Goal: Navigation & Orientation: Understand site structure

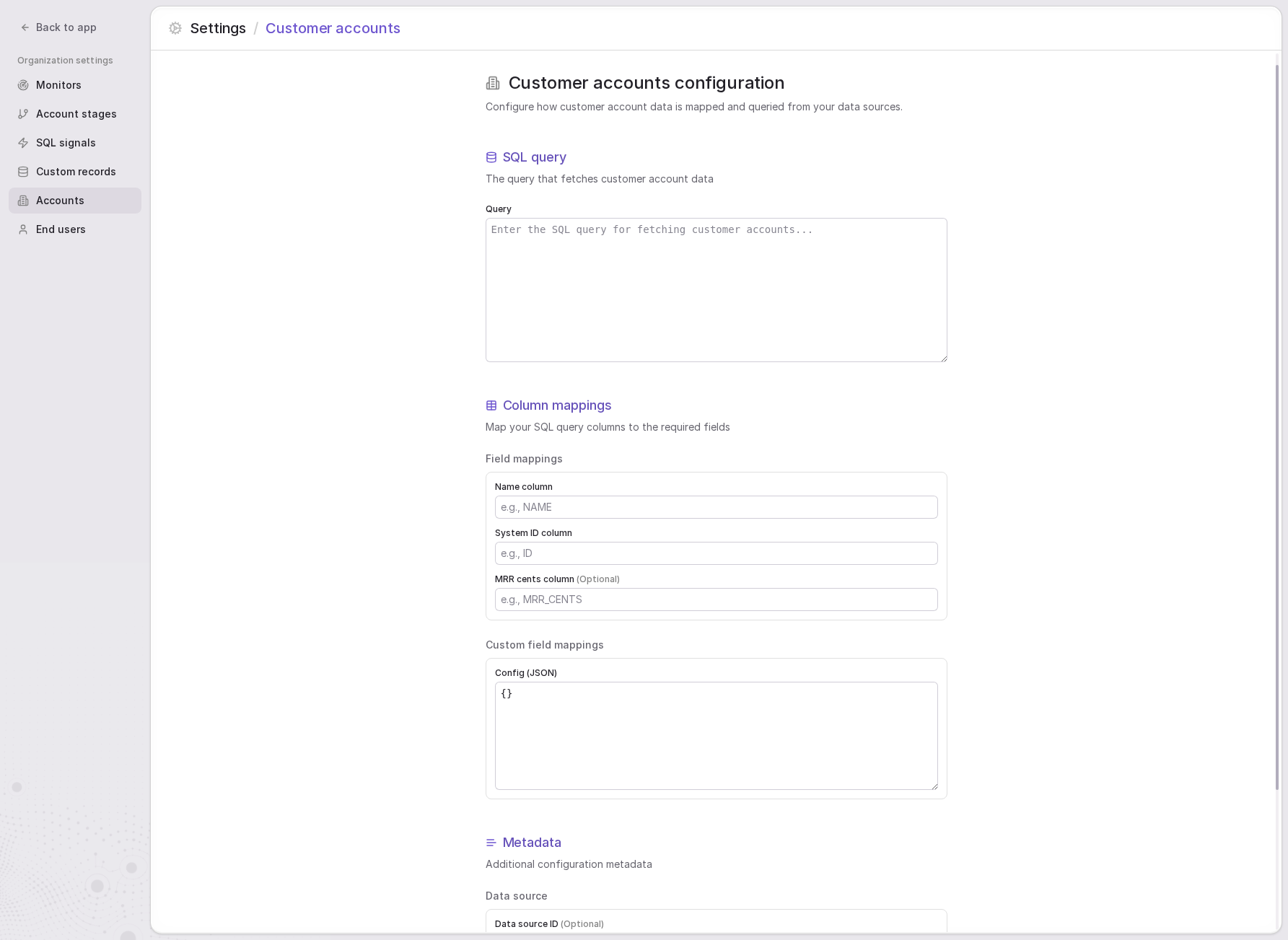
scroll to position [14, 0]
click at [60, 32] on span "Back to app" at bounding box center [66, 27] width 60 height 14
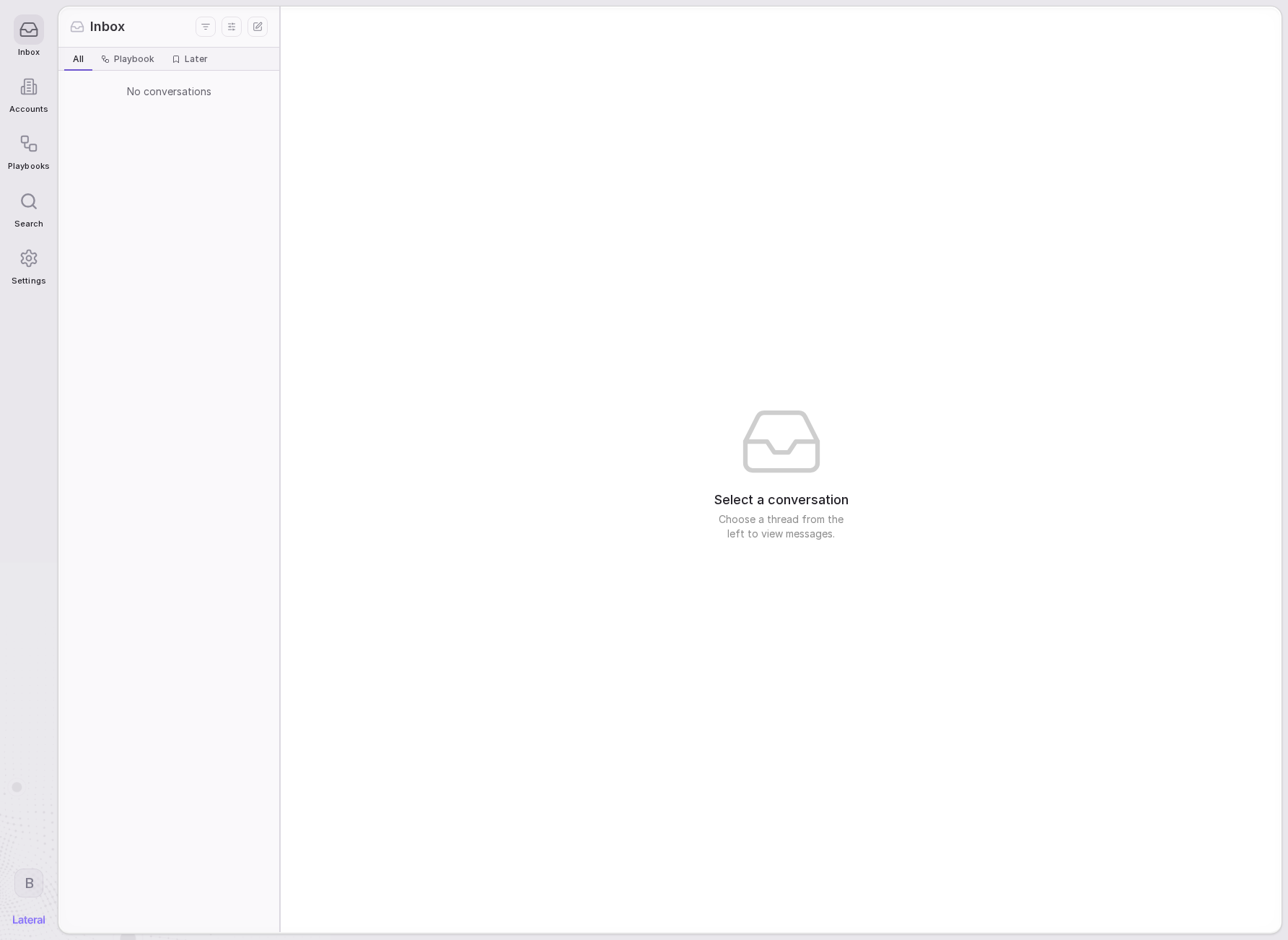
click at [31, 259] on circle at bounding box center [29, 258] width 5 height 5
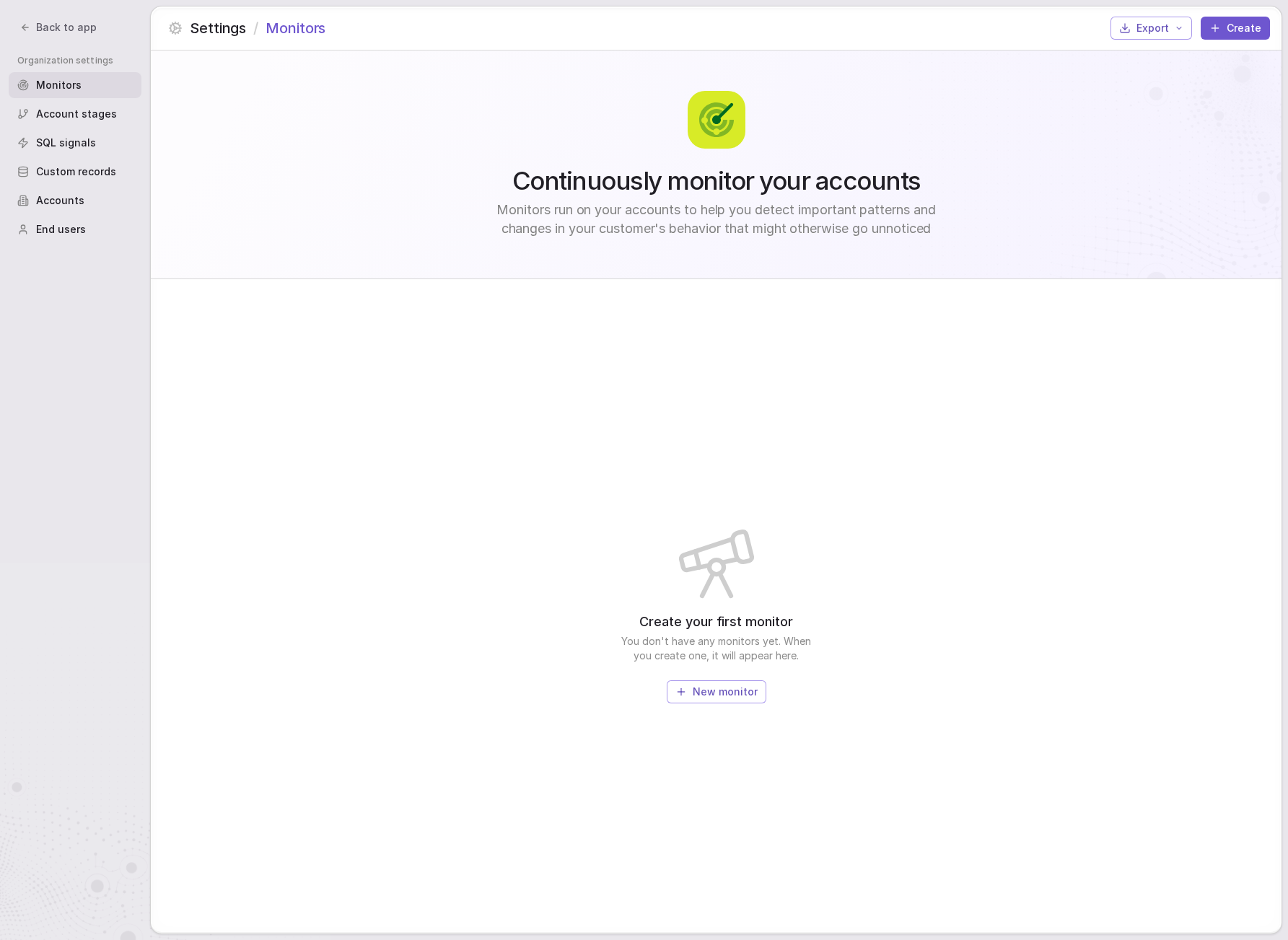
click at [61, 194] on span "Accounts" at bounding box center [60, 200] width 48 height 14
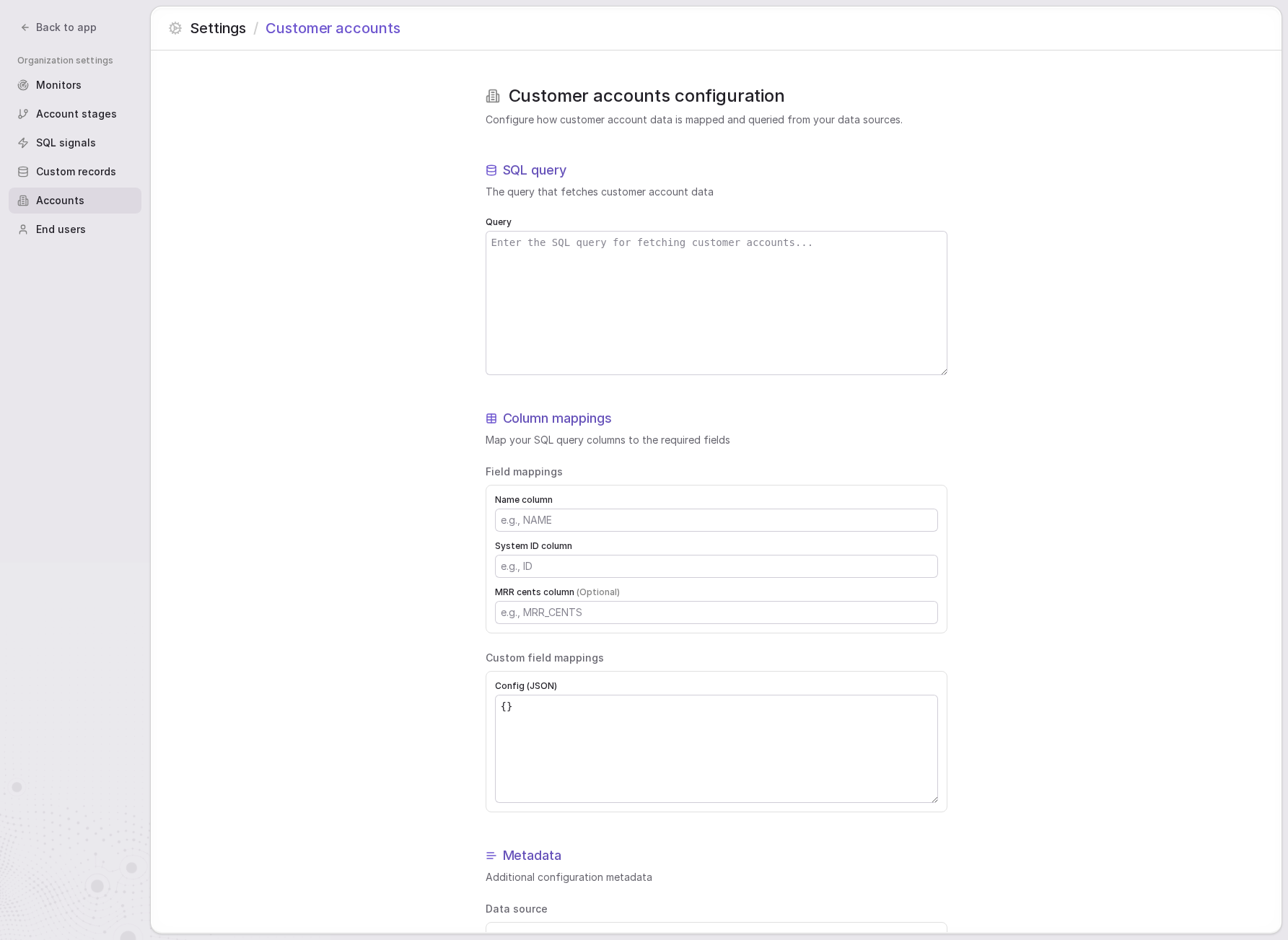
click at [570, 262] on textarea at bounding box center [716, 303] width 460 height 142
click at [611, 296] on textarea at bounding box center [716, 303] width 460 height 142
click at [525, 697] on textarea "{}" at bounding box center [716, 748] width 442 height 107
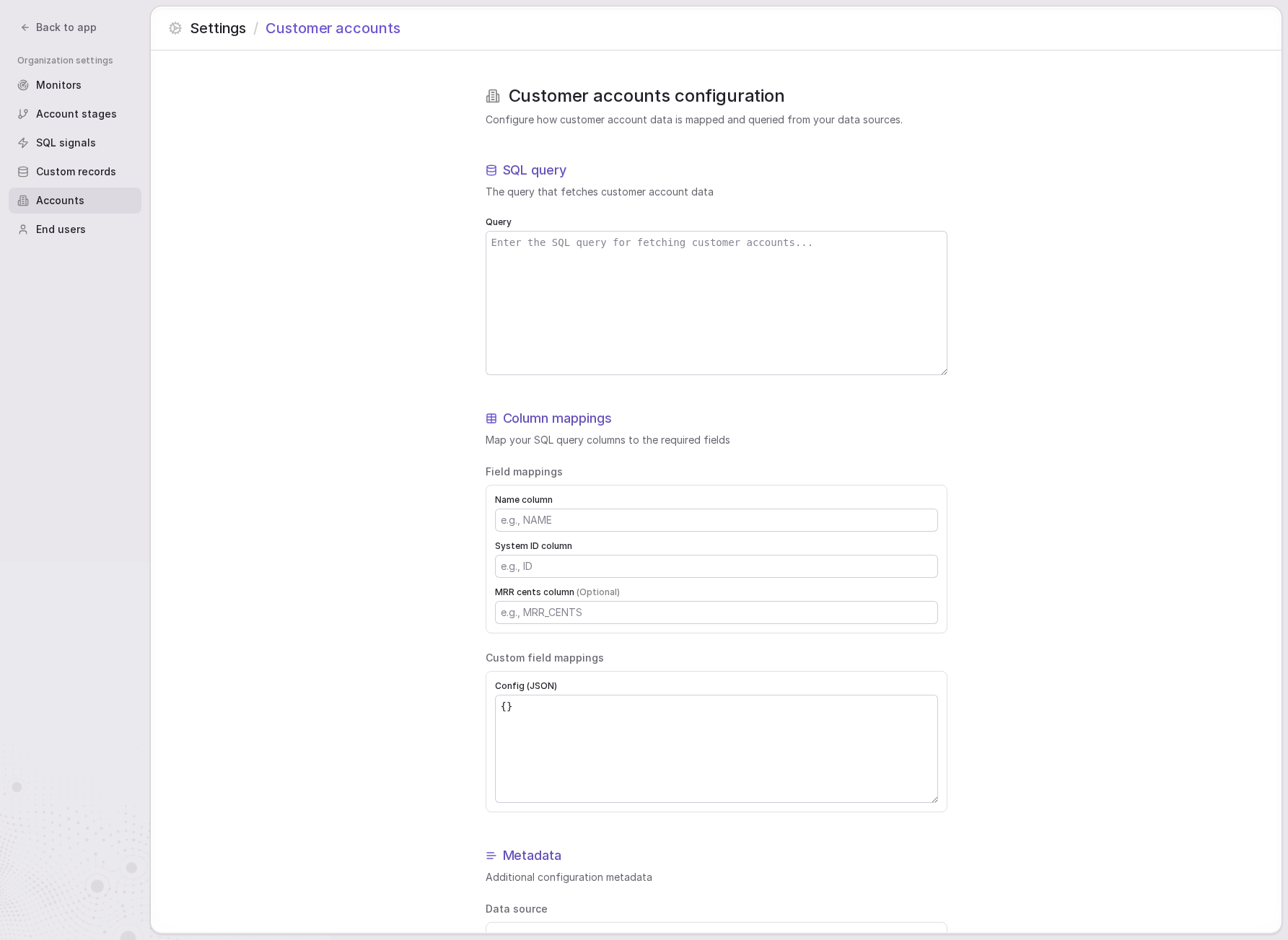
click at [525, 697] on textarea "{}" at bounding box center [716, 748] width 442 height 107
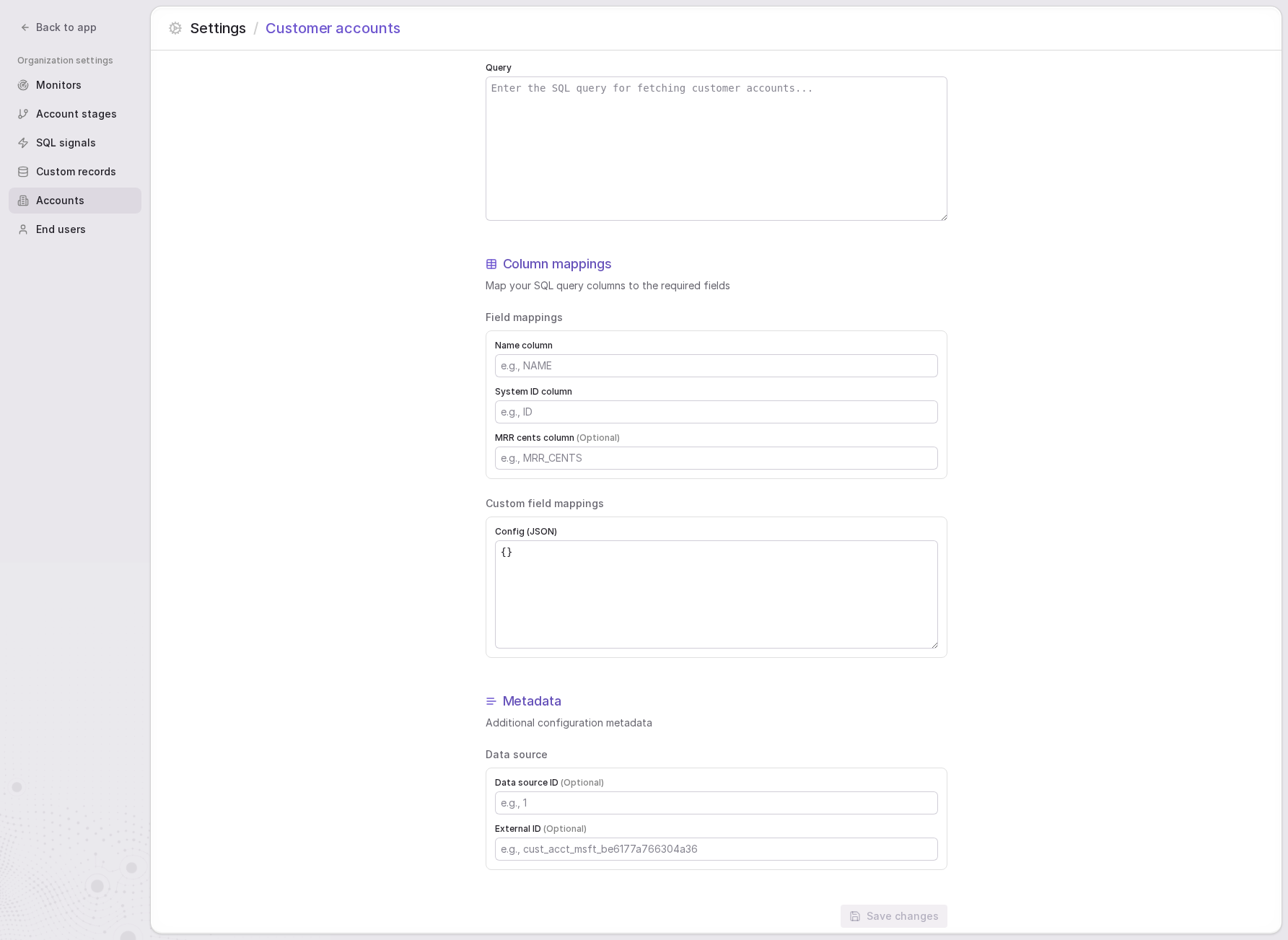
click at [331, 458] on div "Customer accounts configuration Configure how customer account data is mapped a…" at bounding box center [716, 429] width 1130 height 1066
click at [103, 233] on div "End users" at bounding box center [75, 229] width 133 height 26
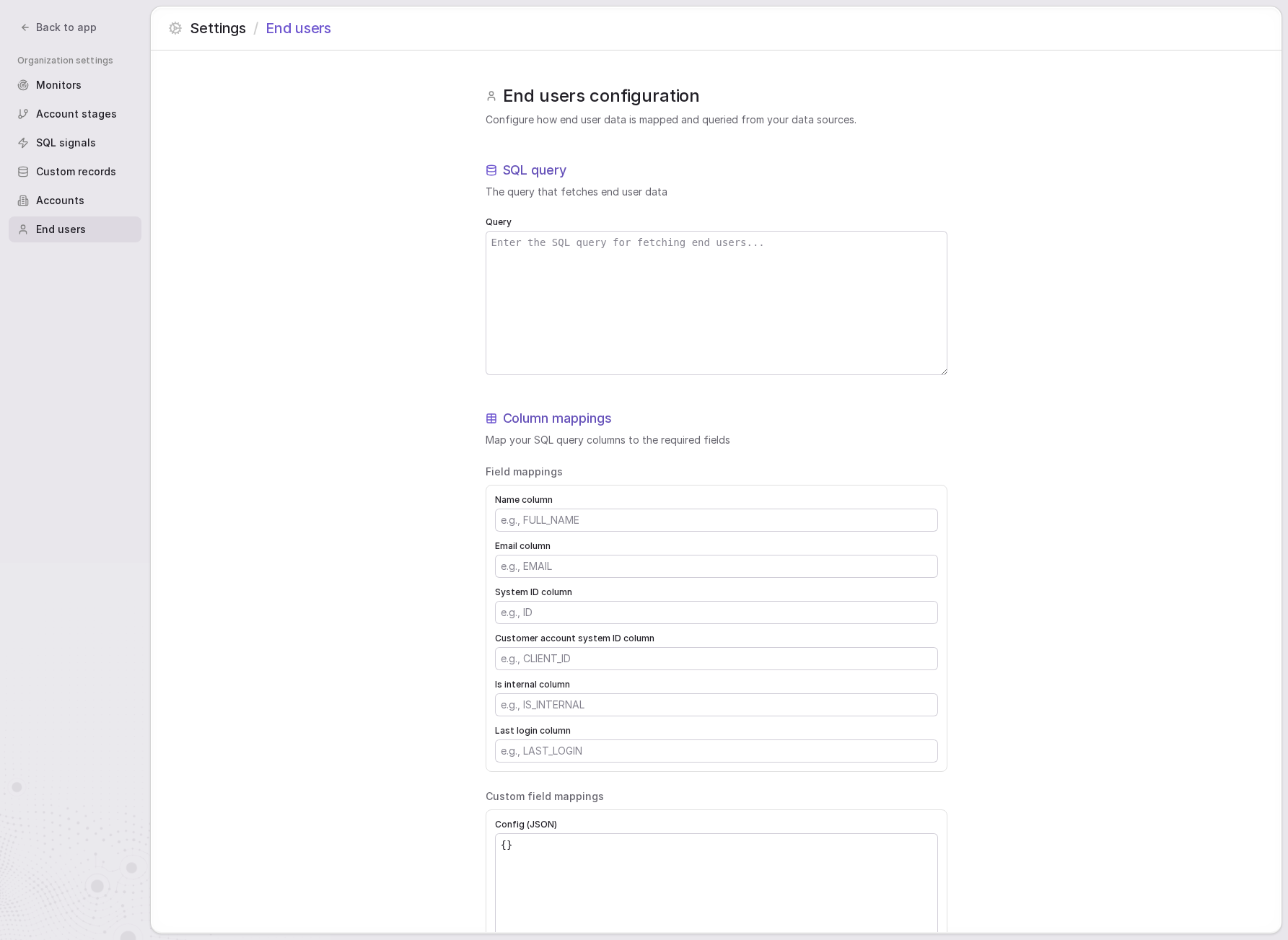
click at [585, 325] on textarea at bounding box center [716, 303] width 460 height 142
click at [114, 173] on div "Custom records" at bounding box center [75, 171] width 133 height 26
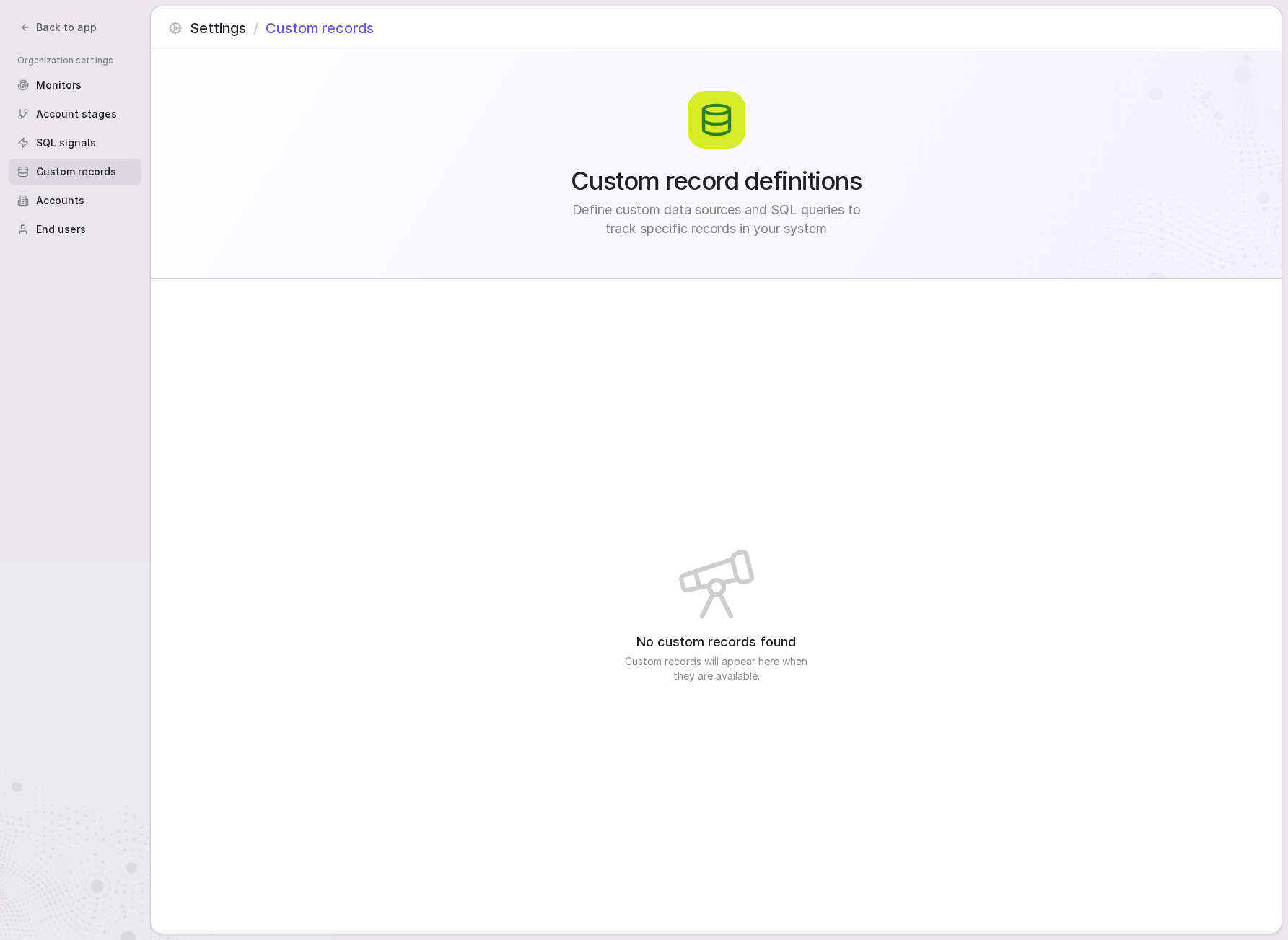
click at [836, 568] on div "No custom records found Custom records will appear here when they are available." at bounding box center [716, 610] width 1130 height 665
click at [48, 197] on span "Accounts" at bounding box center [60, 200] width 48 height 14
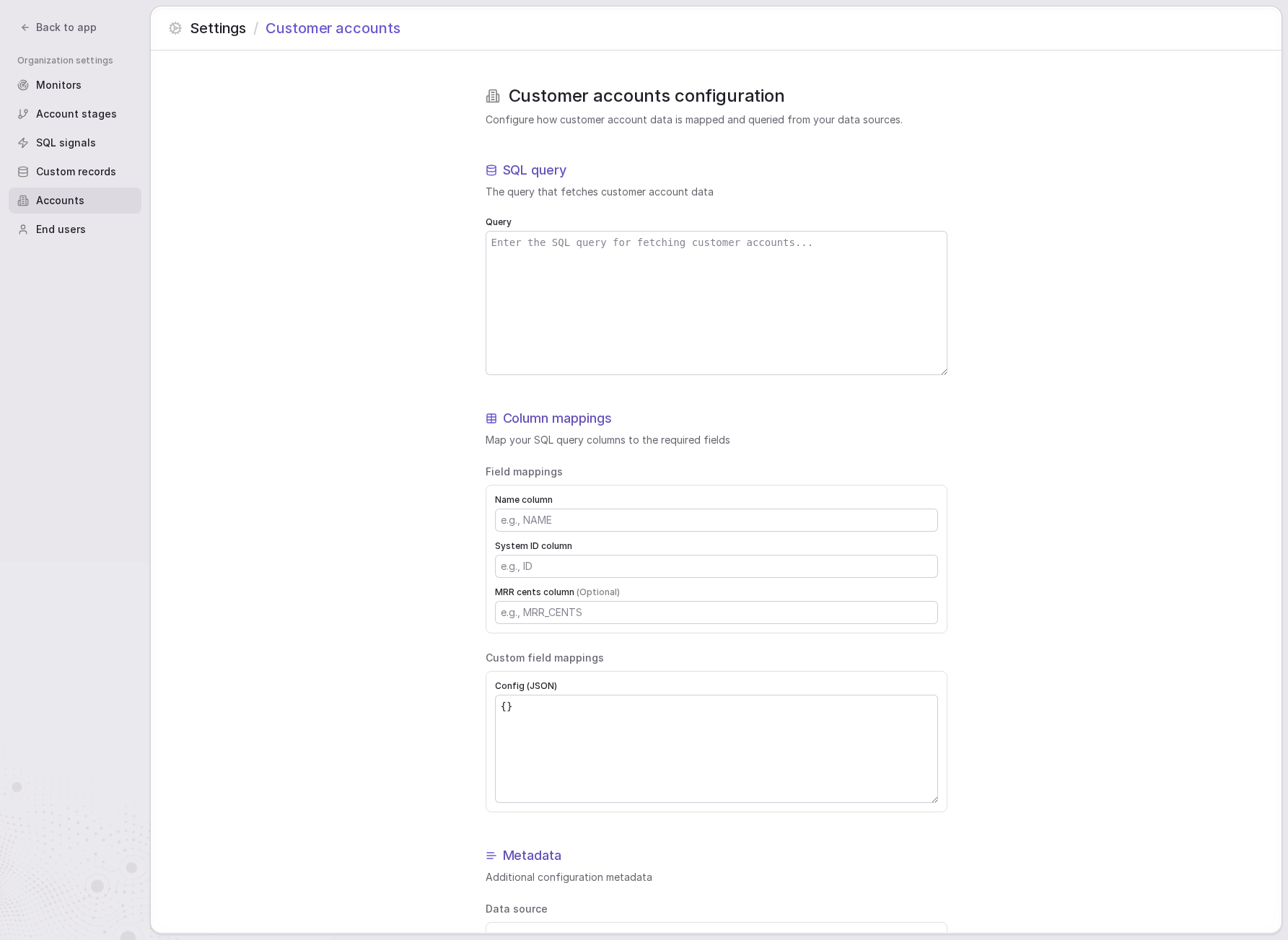
click at [102, 237] on div "End users" at bounding box center [75, 229] width 133 height 26
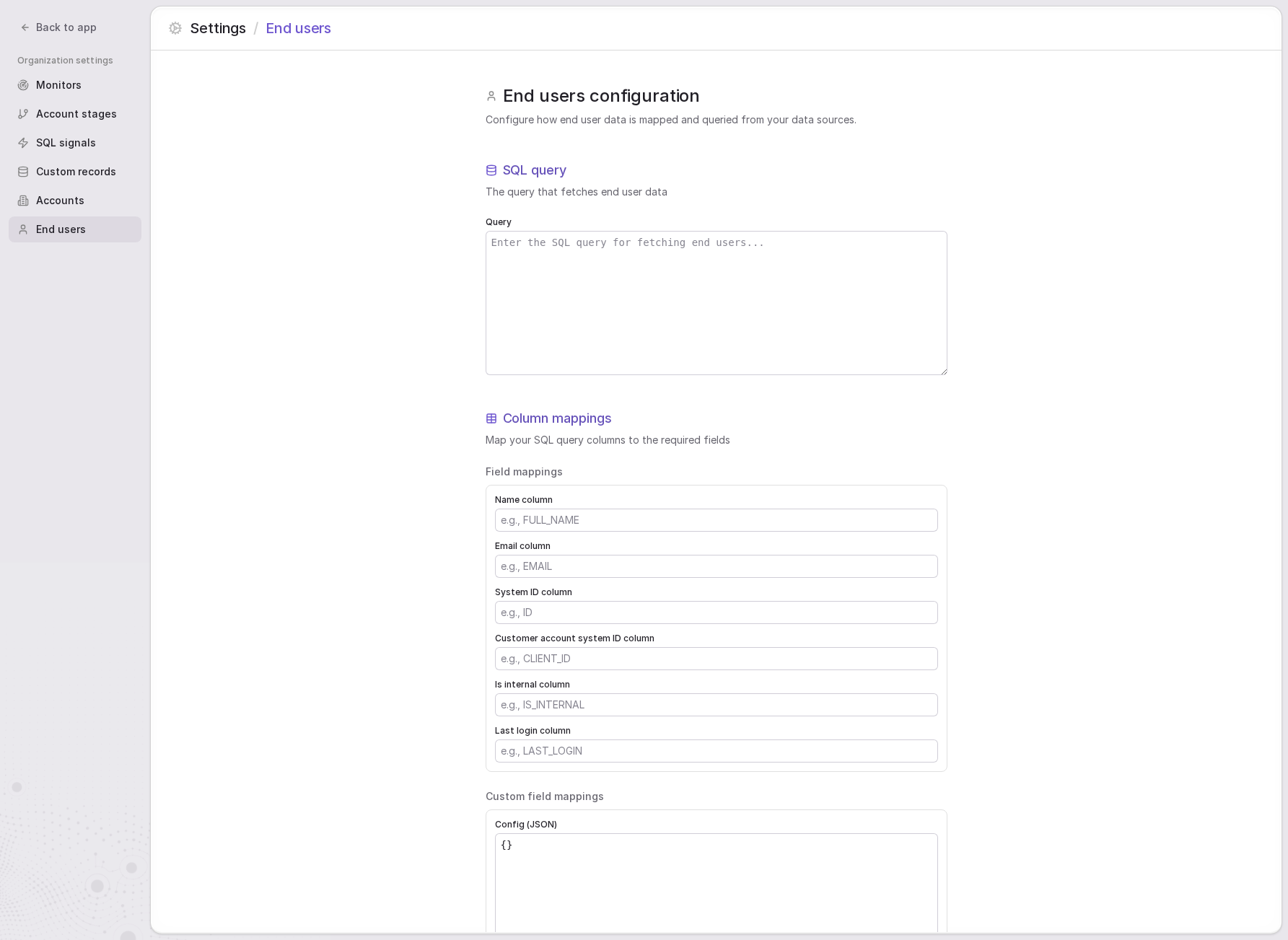
click at [54, 195] on span "Accounts" at bounding box center [60, 200] width 48 height 14
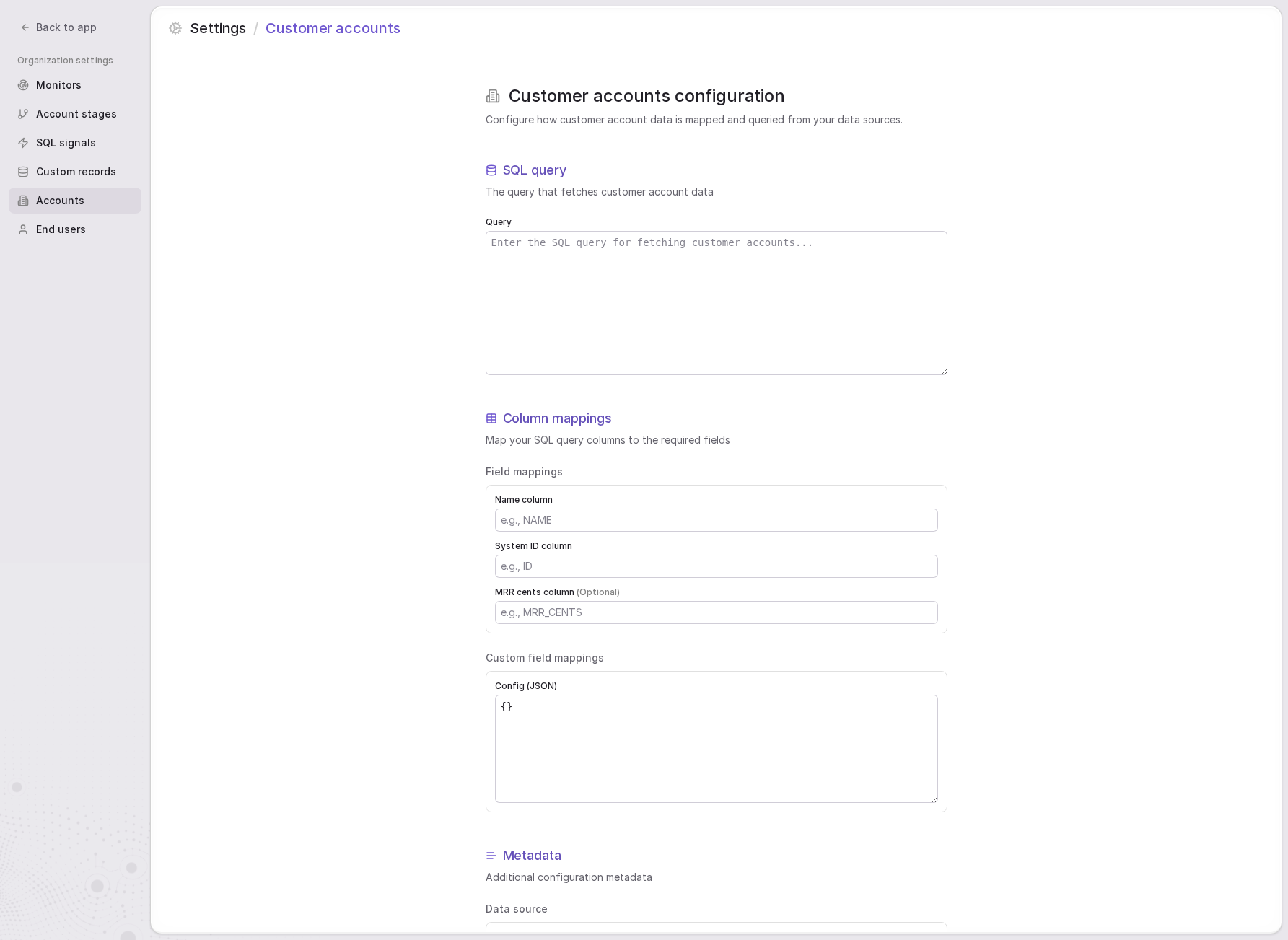
click at [111, 118] on span "Account stages" at bounding box center [76, 114] width 81 height 14
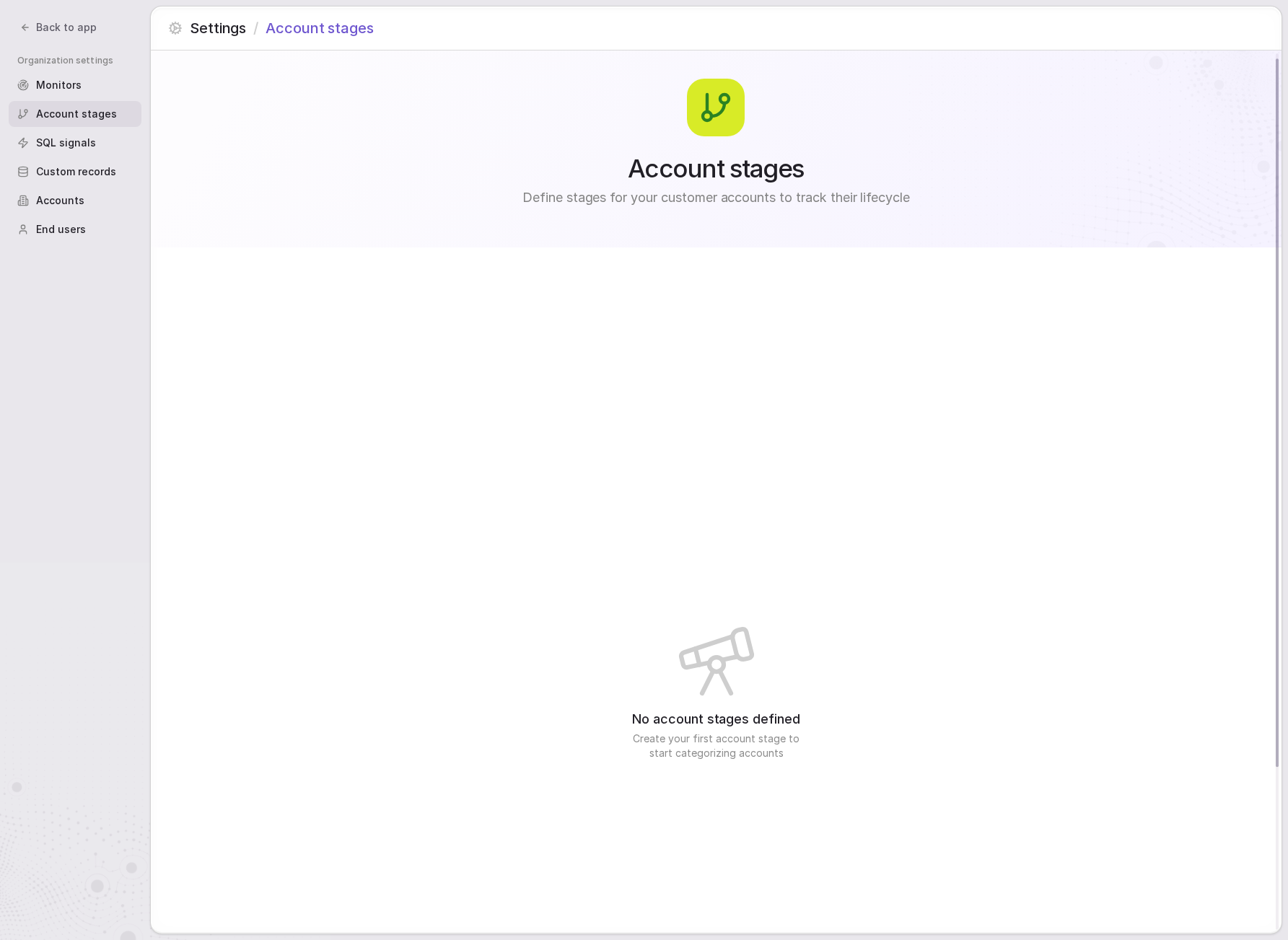
scroll to position [14, 0]
